Goal: Find specific page/section: Find specific page/section

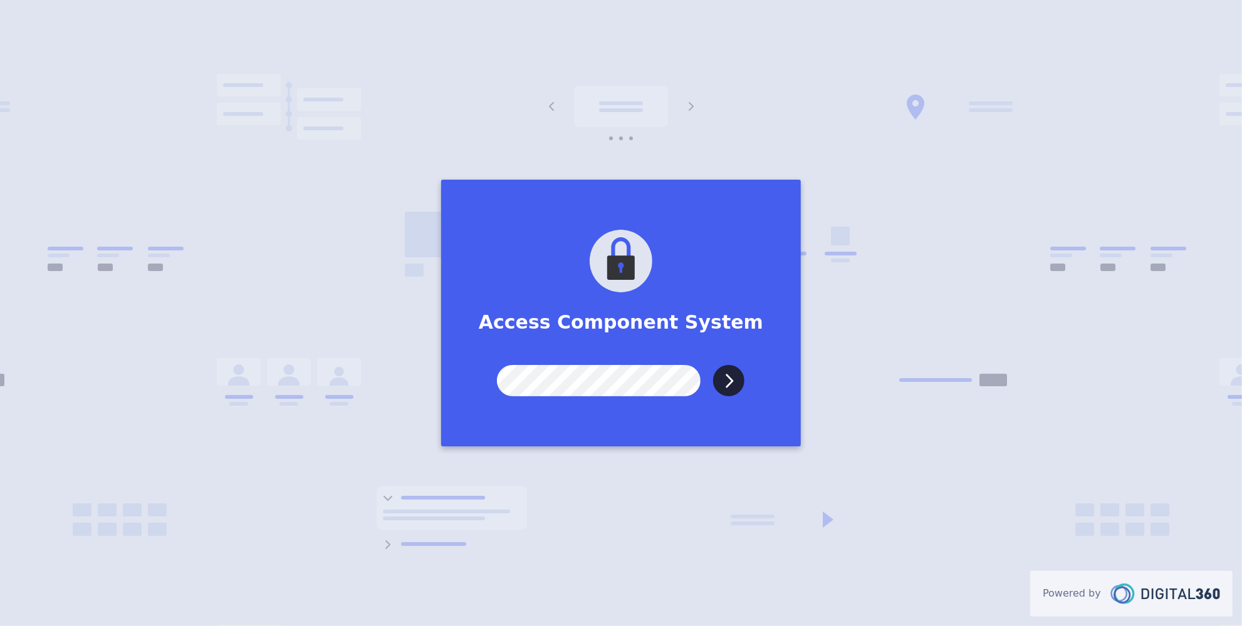
click at [713, 365] on input "Submit" at bounding box center [728, 380] width 31 height 31
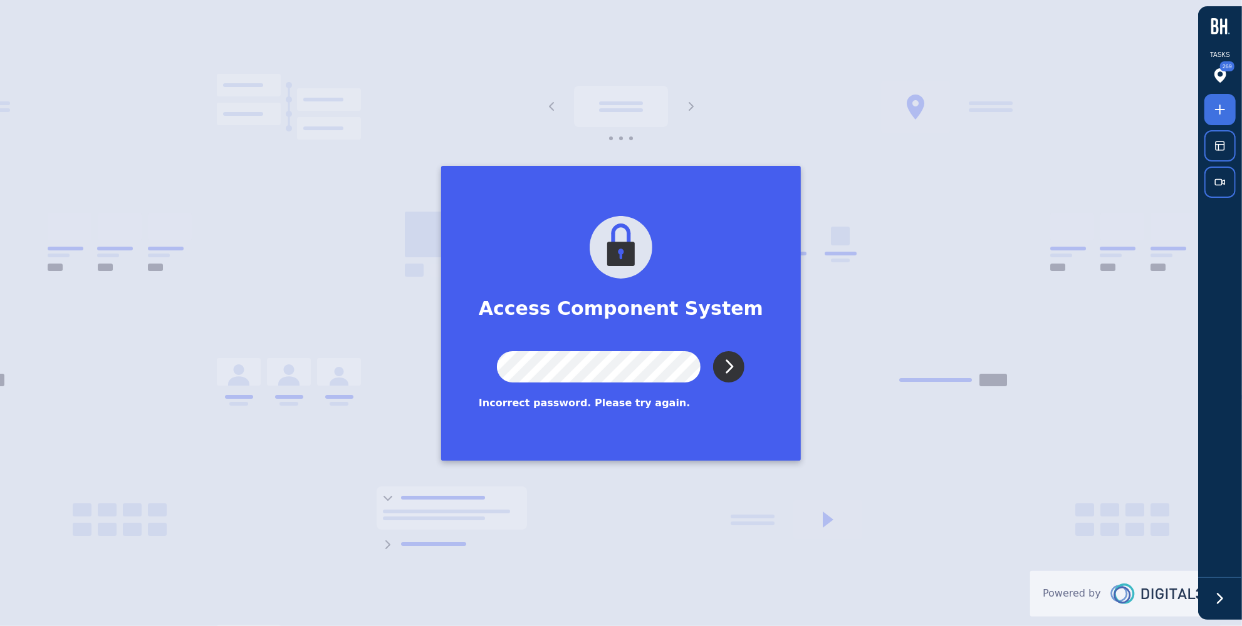
click at [724, 364] on input "Submit" at bounding box center [728, 366] width 31 height 31
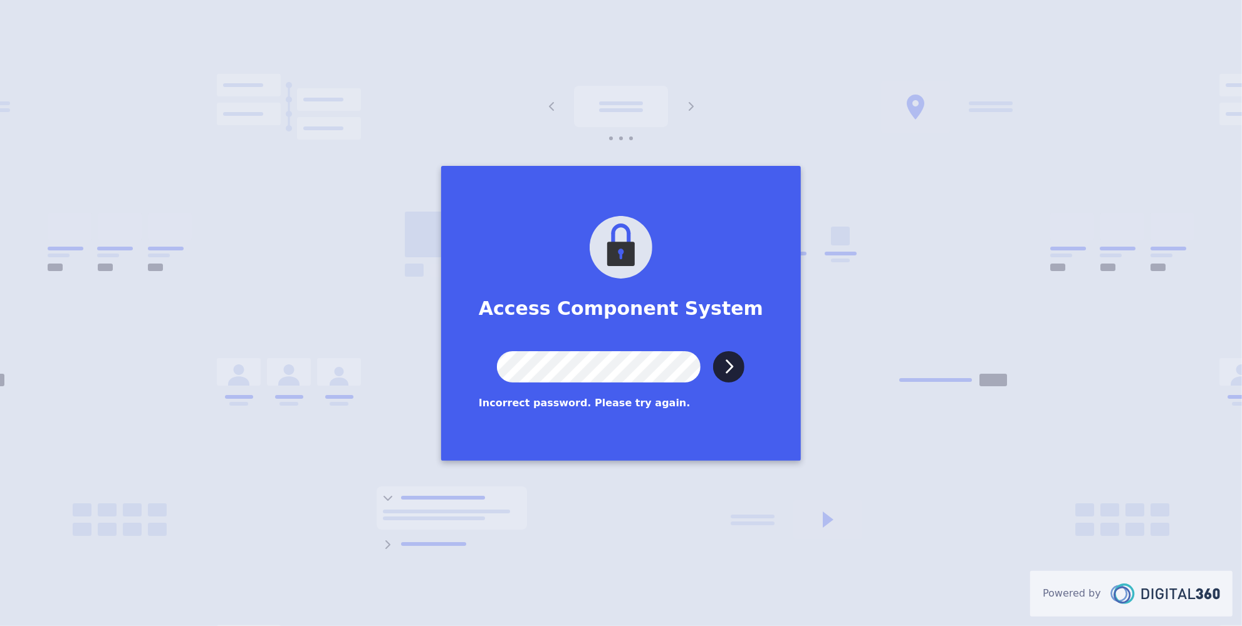
click at [533, 383] on div "Access Component System Submit Incorrect password. Please try again." at bounding box center [621, 313] width 360 height 295
